Goal: Task Accomplishment & Management: Use online tool/utility

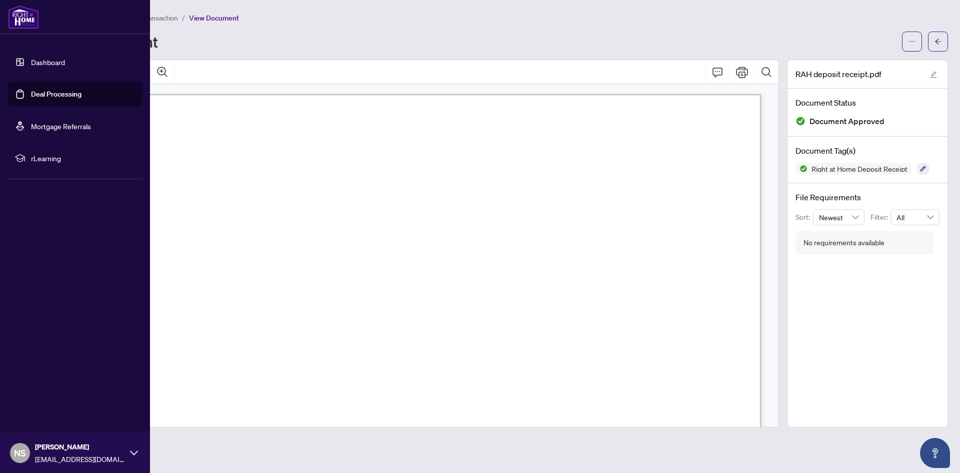
click at [37, 66] on link "Dashboard" at bounding box center [48, 62] width 34 height 9
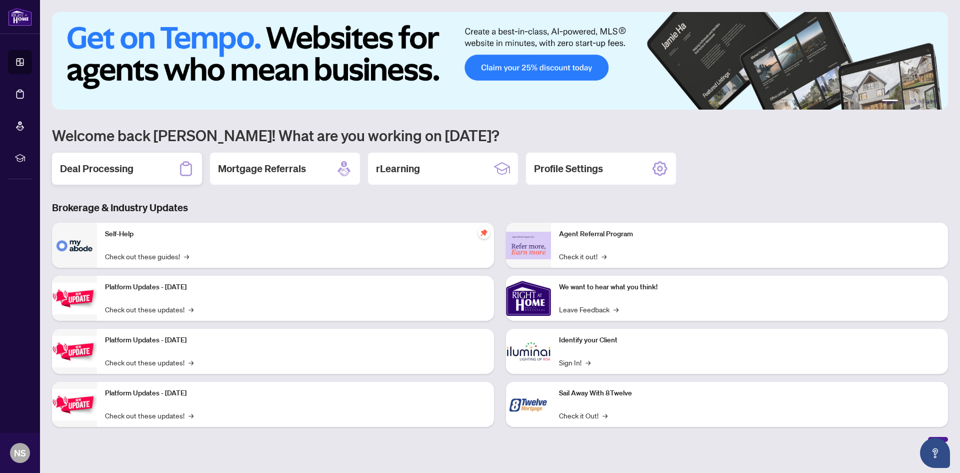
click at [119, 169] on h2 "Deal Processing" at bounding box center [97, 169] width 74 height 14
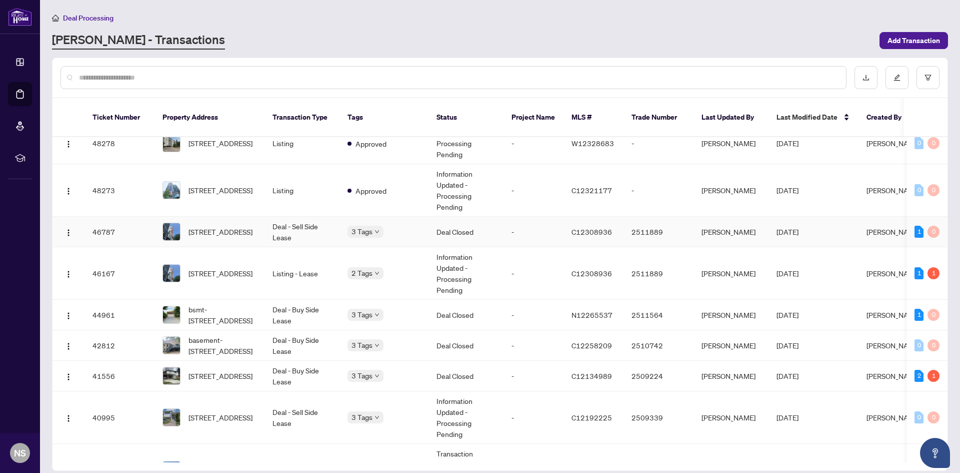
scroll to position [200, 0]
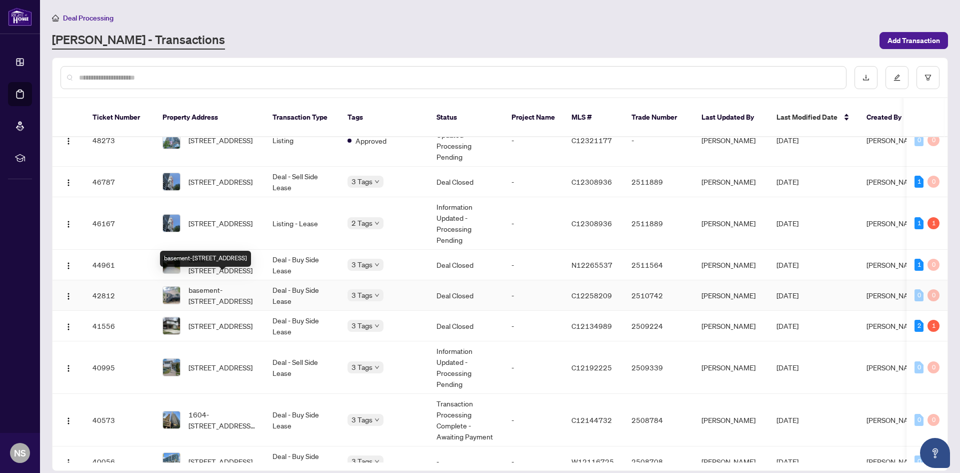
click at [225, 285] on span "basement-[STREET_ADDRESS]" at bounding box center [223, 295] width 68 height 22
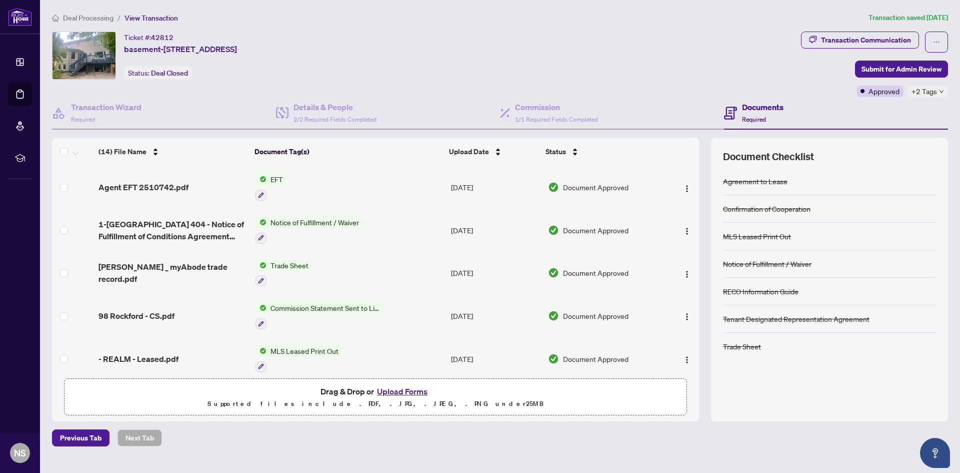
click at [269, 180] on span "EFT" at bounding box center [277, 179] width 21 height 11
click at [256, 232] on span "EFT" at bounding box center [270, 228] width 110 height 11
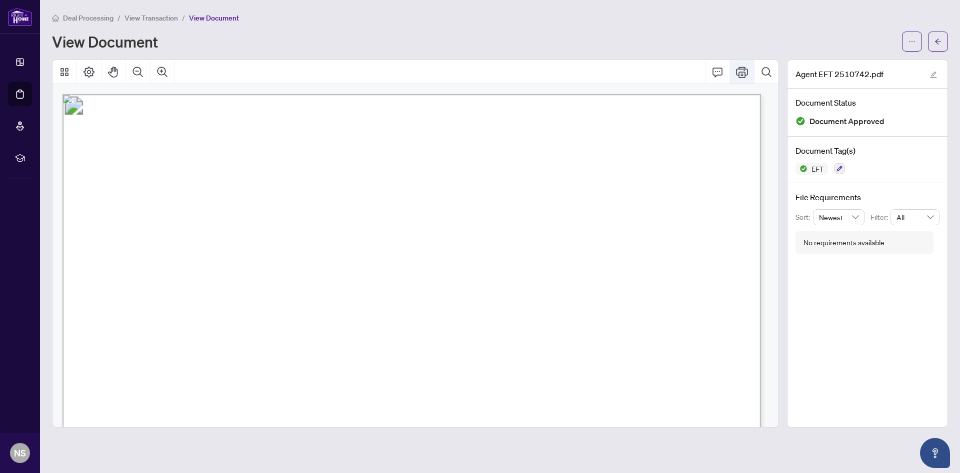
click at [746, 72] on icon "Print" at bounding box center [742, 72] width 12 height 12
